Goal: Navigation & Orientation: Find specific page/section

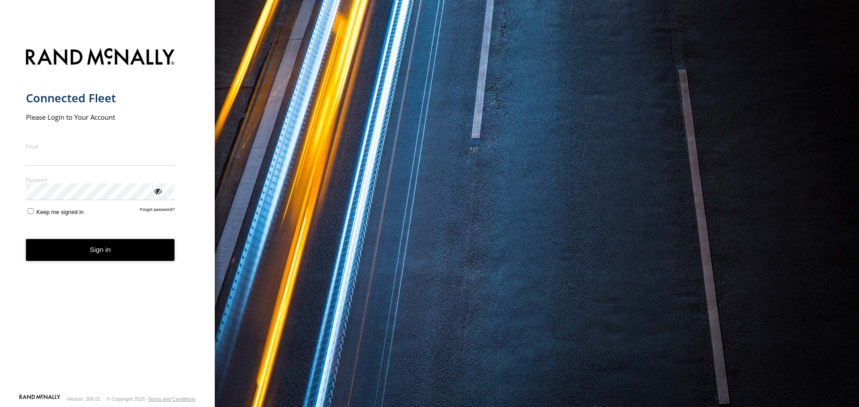
type input "**********"
click at [102, 263] on form "**********" at bounding box center [107, 218] width 163 height 351
click at [71, 251] on button "Sign in" at bounding box center [100, 250] width 149 height 22
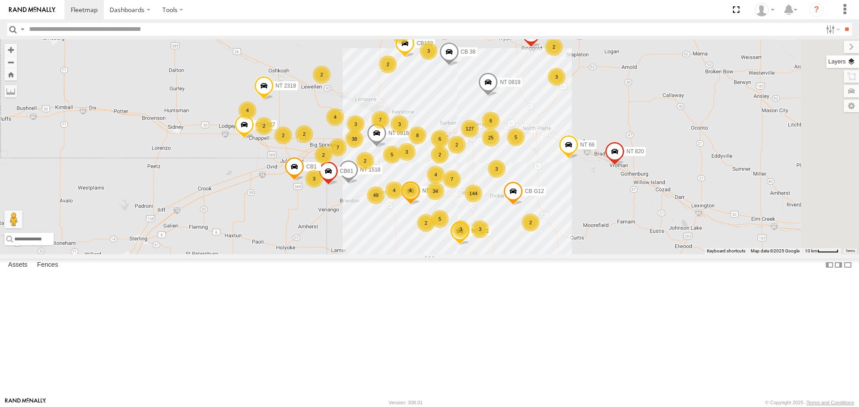
click at [851, 59] on label at bounding box center [842, 61] width 33 height 13
click at [0, 0] on span "Basemaps" at bounding box center [0, 0] width 0 height 0
click at [0, 0] on span "Satellite + Roadmap" at bounding box center [0, 0] width 0 height 0
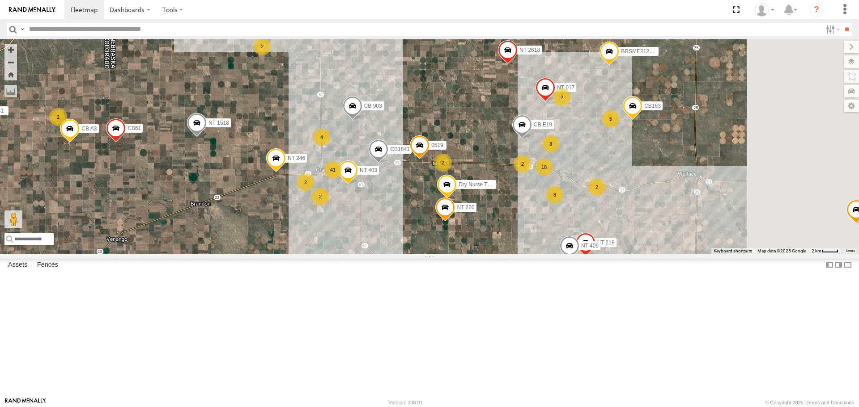
drag, startPoint x: 348, startPoint y: 201, endPoint x: 322, endPoint y: 180, distance: 33.0
click at [262, 209] on div "NT 1518 CB1917 NT 121 CB G12 NT 0918 CB61 NT 820 CB1 CB1818 CB122 NT 66 NT 2318…" at bounding box center [429, 146] width 859 height 215
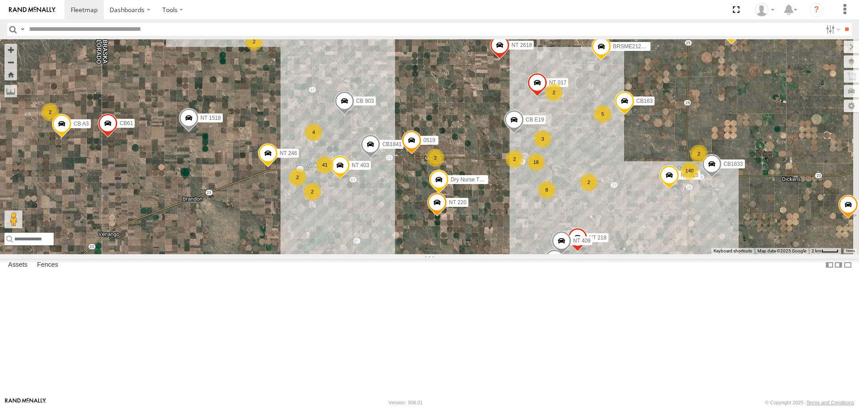
drag, startPoint x: 468, startPoint y: 273, endPoint x: 433, endPoint y: 255, distance: 39.8
click at [433, 254] on div "NT 1518 CB1917 NT 121 CB G12 NT 0918 CB61 NT 820 CB1 CB1818 CB122 NT 66 NT 2318…" at bounding box center [429, 146] width 859 height 215
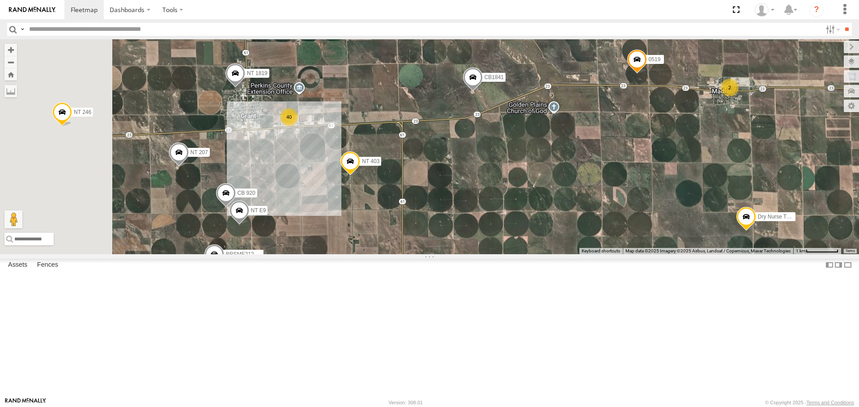
drag, startPoint x: 345, startPoint y: 189, endPoint x: 418, endPoint y: 256, distance: 99.4
click at [418, 254] on div "NT 1518 CB1917 NT 121 CB G12 NT 0918 CB61 NT 820 CB1 CB1818 CB122 NT 66 NT 2318…" at bounding box center [429, 146] width 859 height 215
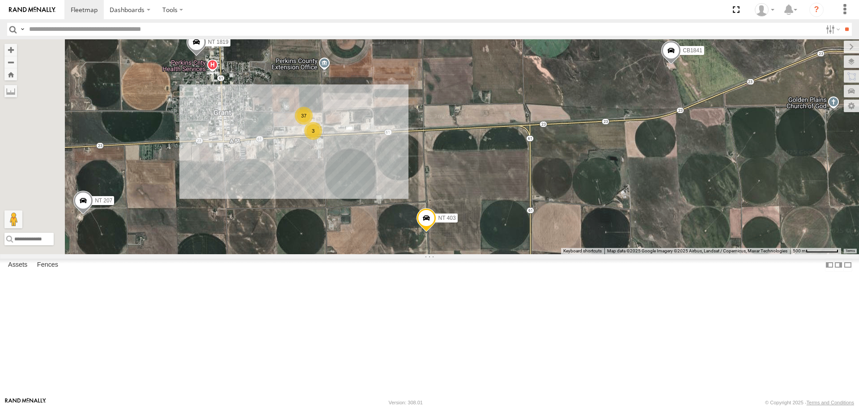
drag, startPoint x: 404, startPoint y: 190, endPoint x: 404, endPoint y: 225, distance: 35.8
click at [404, 225] on div "NT 1518 CB1917 NT 121 CB G12 NT 0918 CB61 NT 820 CB1 CB1818 CB122 NT 66 NT 2318…" at bounding box center [429, 146] width 859 height 215
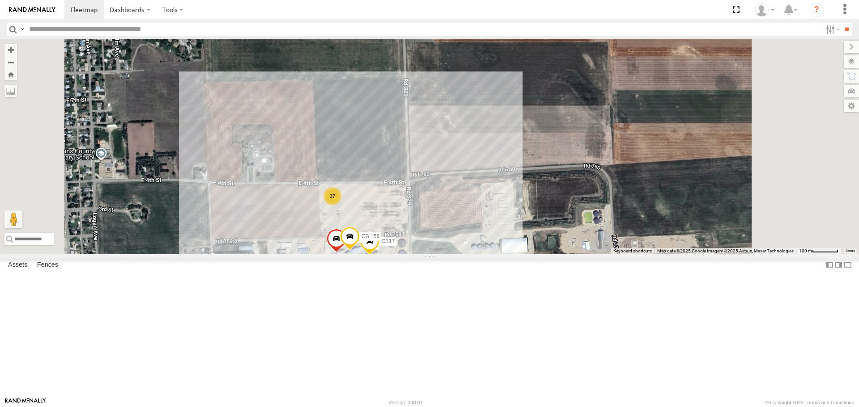
drag, startPoint x: 540, startPoint y: 347, endPoint x: 502, endPoint y: 322, distance: 45.3
click at [509, 254] on div "NT 1518 CB1917 NT 121 CB G12 NT 0918 CB61 NT 820 CB1 CB1818 CB122 NT 66 NT 2318…" at bounding box center [429, 146] width 859 height 215
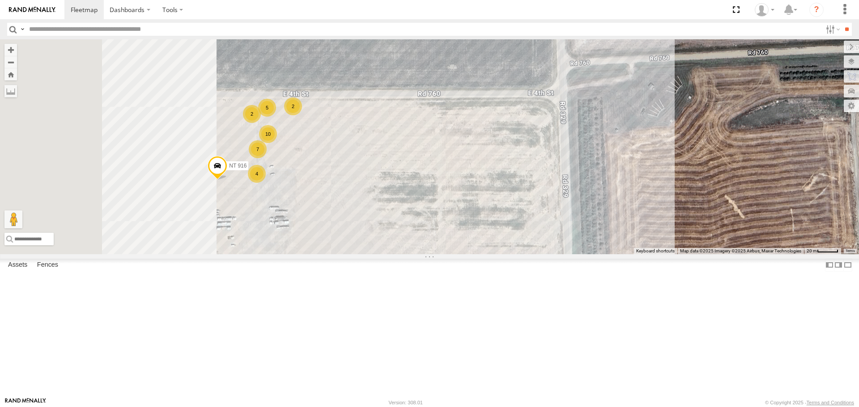
drag, startPoint x: 338, startPoint y: 225, endPoint x: 491, endPoint y: 360, distance: 204.4
click at [495, 254] on div "NT 1518 CB1917 NT 121 CB G12 NT 0918 CB61 NT 820 CB1 CB1818 CB122 NT 66 NT 2318…" at bounding box center [429, 146] width 859 height 215
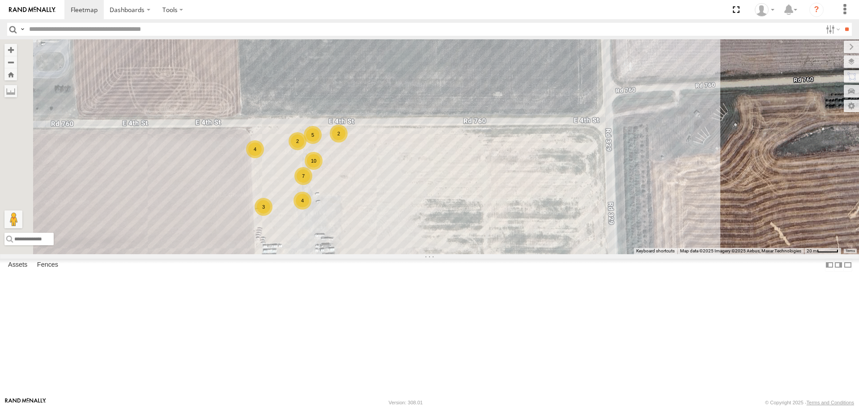
click at [311, 210] on div "4" at bounding box center [302, 201] width 18 height 18
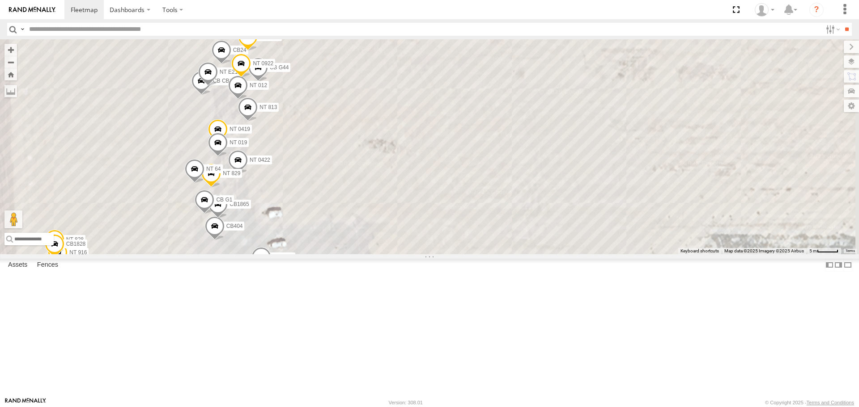
drag, startPoint x: 574, startPoint y: 226, endPoint x: 418, endPoint y: 270, distance: 162.3
click at [418, 254] on div "NT 1518 CB1917 NT 121 CB G12 NT 0918 CB61 NT 820 CB1 CB1818 CB122 NT 66 NT 2318…" at bounding box center [429, 146] width 859 height 215
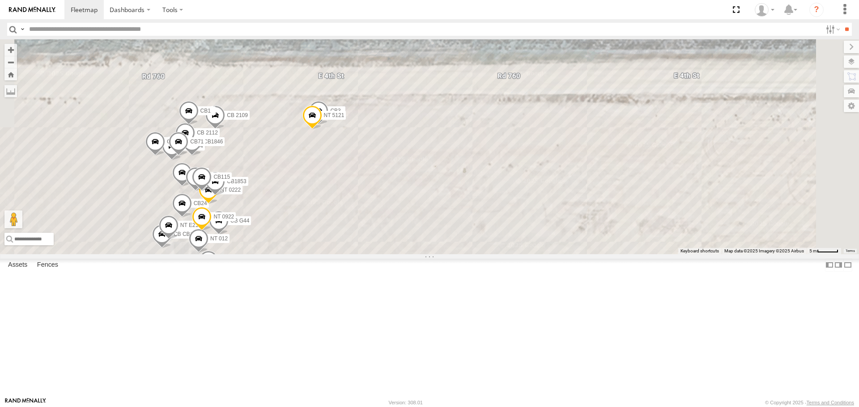
drag, startPoint x: 493, startPoint y: 165, endPoint x: 464, endPoint y: 272, distance: 110.9
click at [464, 254] on div "NT 1518 CB1917 NT 121 CB G12 NT 0918 CB61 NT 820 CB1 CB1818 CB122 NT 66 NT 2318…" at bounding box center [429, 146] width 859 height 215
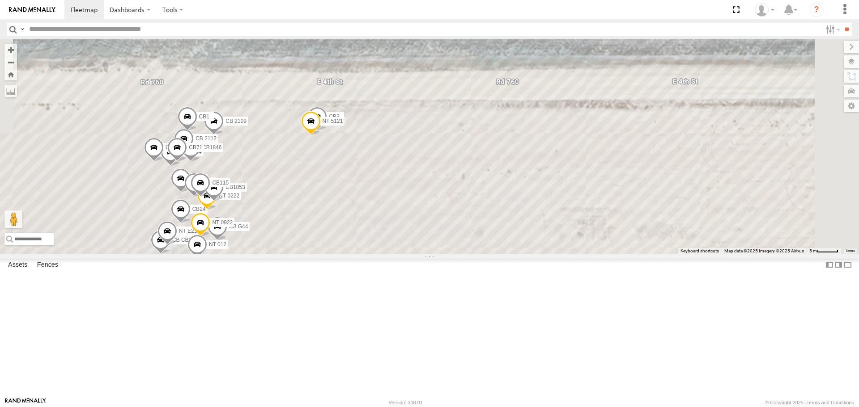
click at [321, 136] on span at bounding box center [311, 123] width 20 height 24
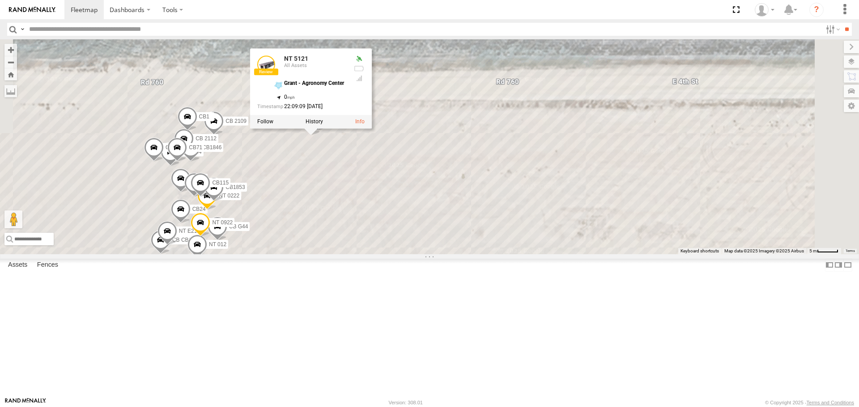
click at [432, 224] on div "NT 1518 CB1917 NT 121 CB G12 NT 0918 CB61 NT 820 CB1 CB1818 CB122 NT 66 NT 2318…" at bounding box center [429, 146] width 859 height 215
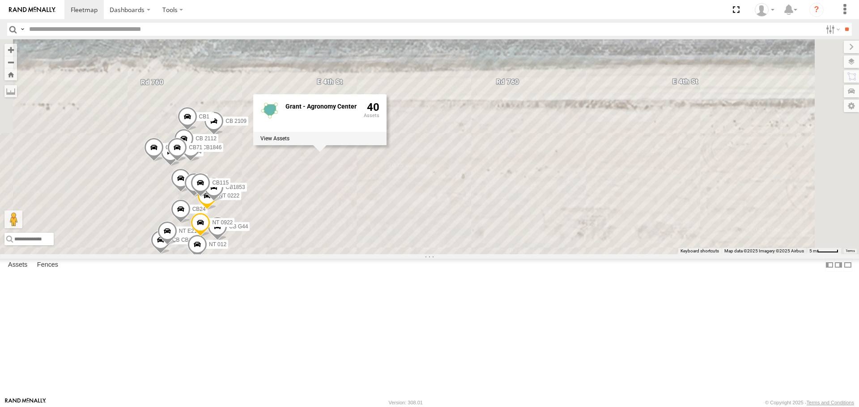
click at [444, 254] on div "NT 1518 CB1917 NT 121 CB G12 NT 0918 CB61 NT 820 CB1 CB1818 CB122 NT 66 NT 2318…" at bounding box center [429, 146] width 859 height 215
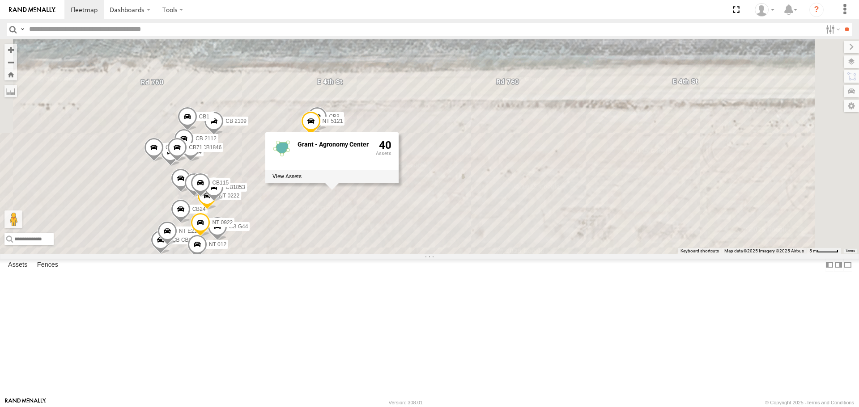
click at [481, 137] on div "NT 1518 CB1917 NT 121 CB G12 NT 0918 CB61 NT 820 CB1 CB1818 CB122 NT 66 NT 2318…" at bounding box center [429, 146] width 859 height 215
